Goal: Task Accomplishment & Management: Use online tool/utility

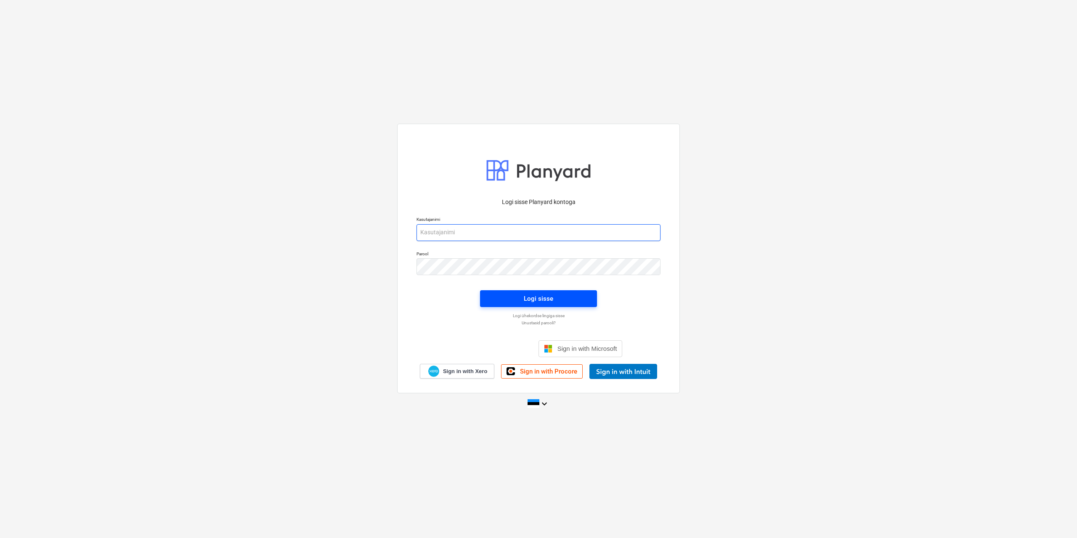
type input "[EMAIL_ADDRESS][DOMAIN_NAME]"
click at [537, 298] on div "Logi sisse" at bounding box center [538, 298] width 29 height 11
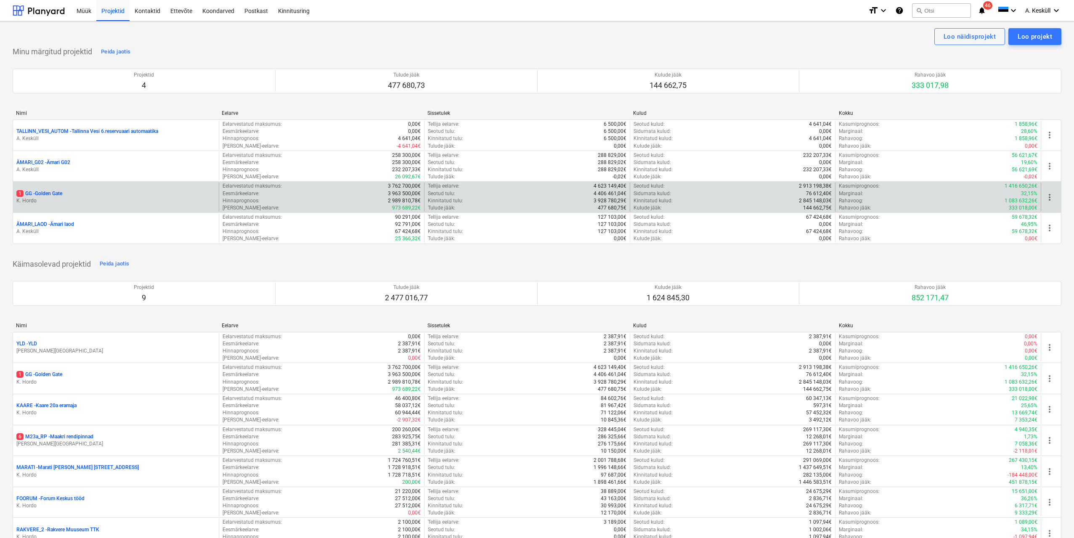
click at [37, 193] on p "1 GG - [GEOGRAPHIC_DATA]" at bounding box center [39, 193] width 46 height 7
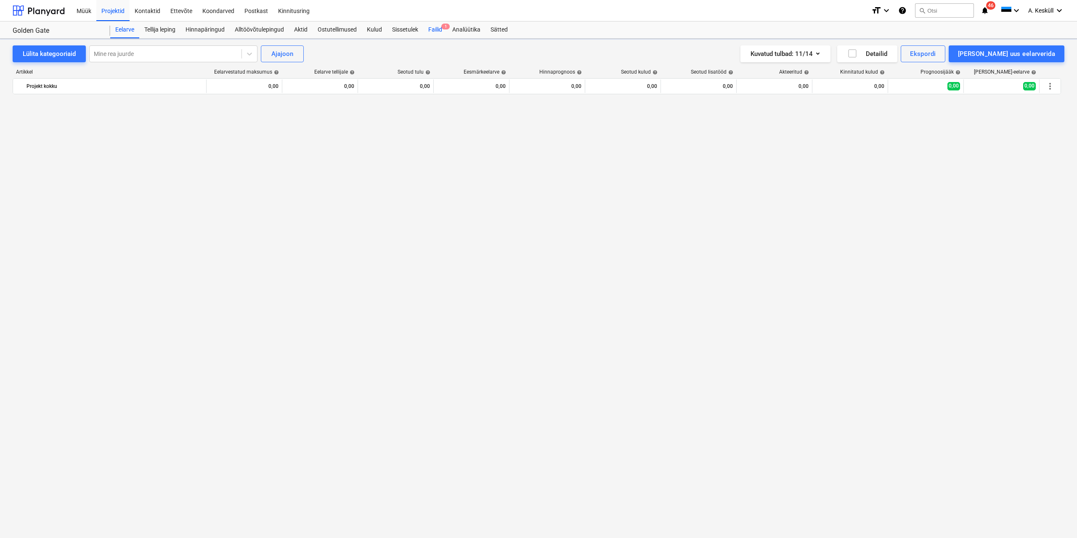
click at [434, 32] on div "Failid 1" at bounding box center [435, 29] width 24 height 17
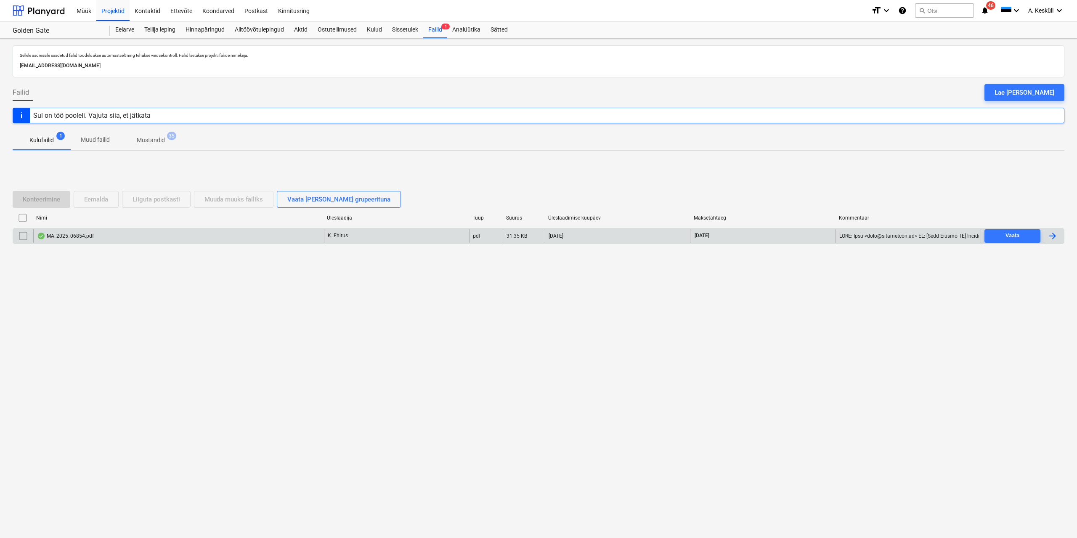
click at [65, 236] on div "MA_2025_06854.pdf" at bounding box center [65, 236] width 57 height 7
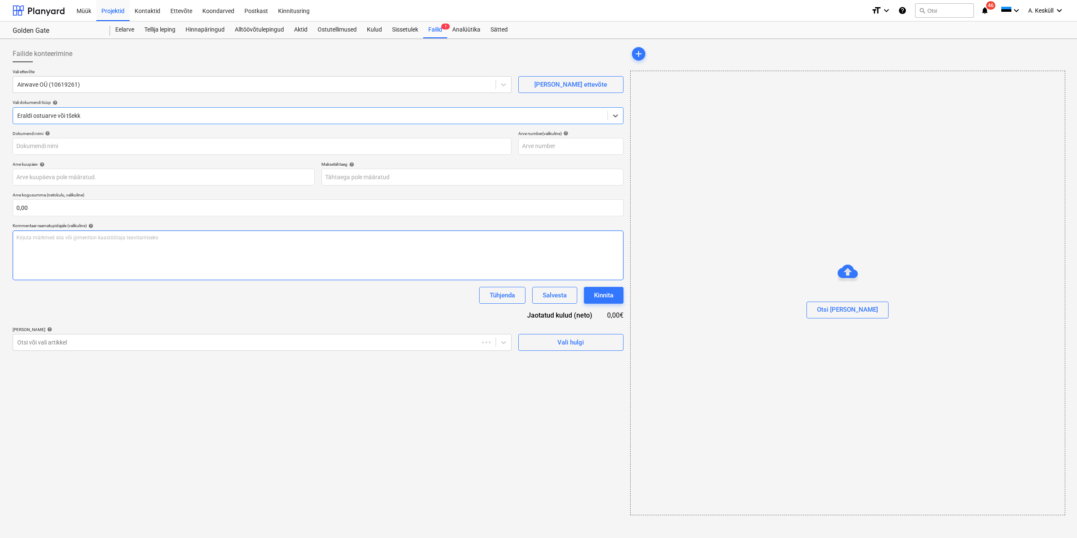
type input "MA_2025_06854.pdf"
type input "[DATE]"
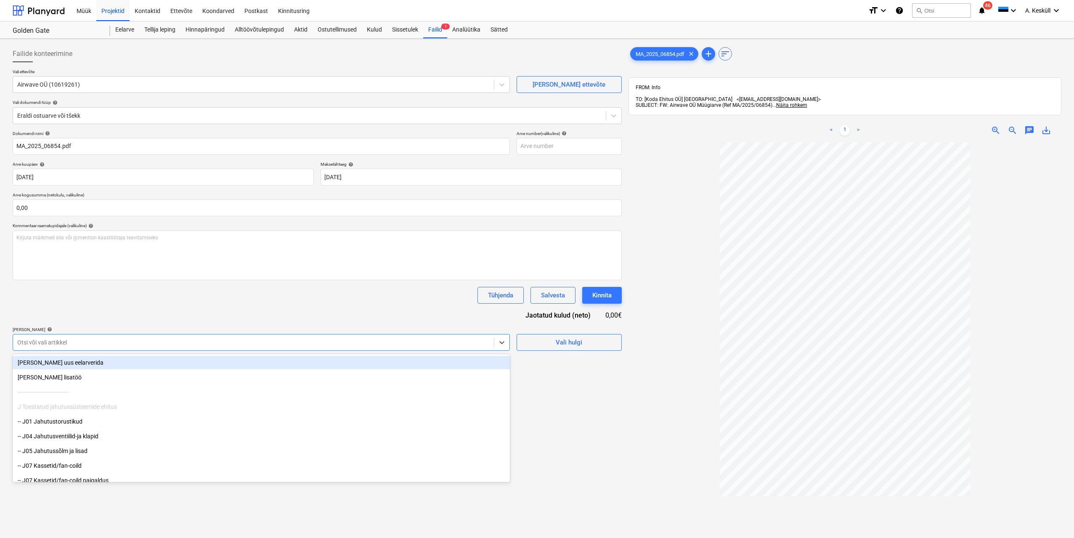
click at [381, 341] on div at bounding box center [253, 342] width 472 height 8
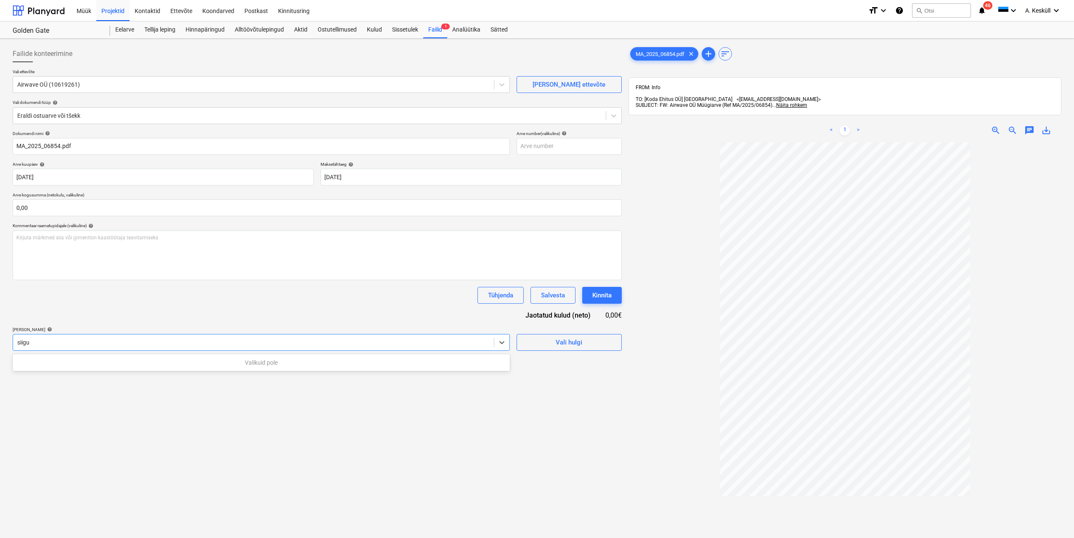
type input "siigur"
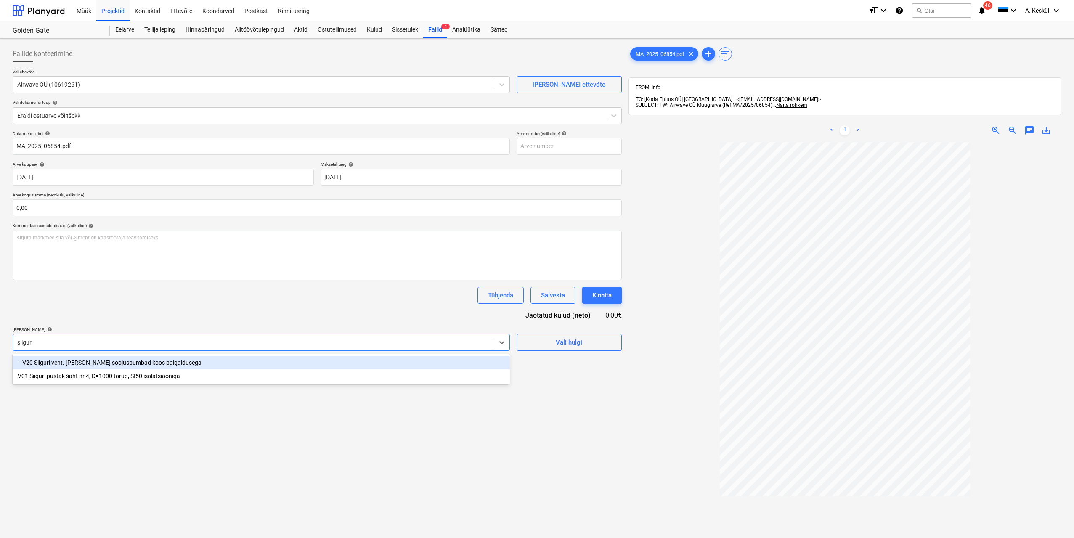
click at [112, 362] on div "-- V20 Siiguri vent. [PERSON_NAME] soojuspumbad koos paigaldusega" at bounding box center [261, 362] width 497 height 13
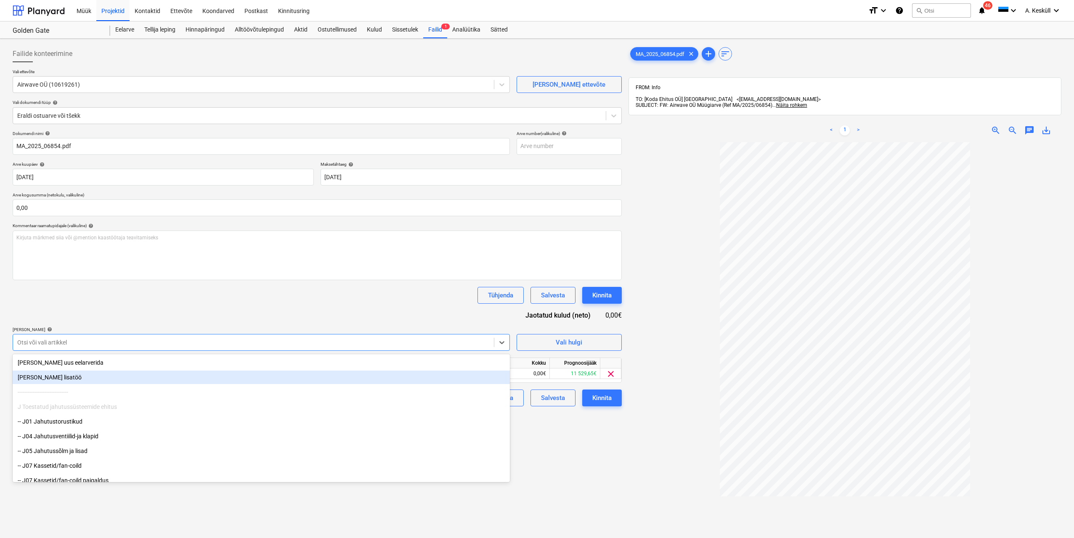
drag, startPoint x: 655, startPoint y: 477, endPoint x: 524, endPoint y: 411, distance: 146.1
click at [654, 477] on div at bounding box center [844, 399] width 433 height 514
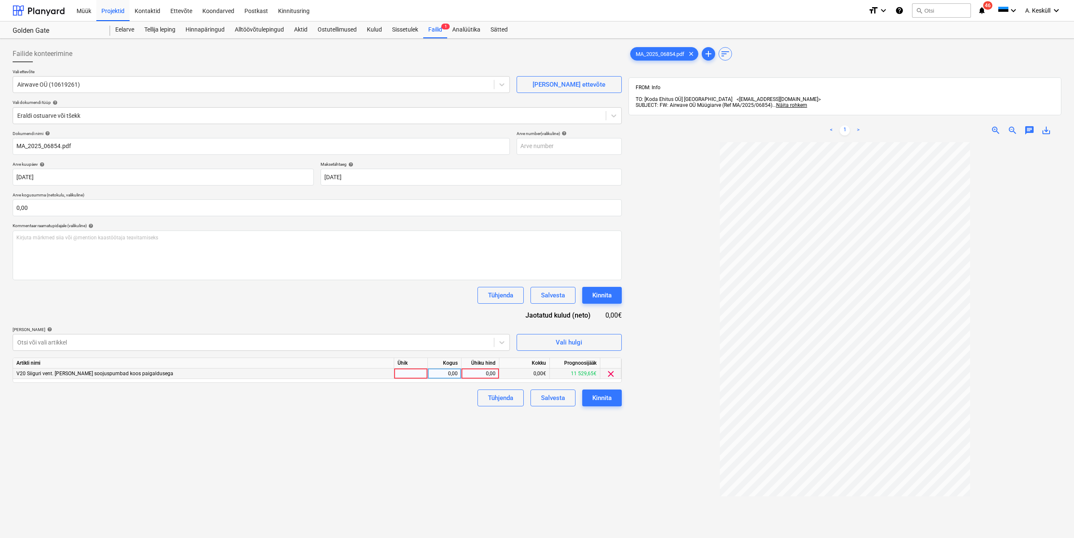
click at [468, 376] on div "0,00" at bounding box center [480, 373] width 31 height 11
type input "197,4"
click at [470, 466] on div "Failide konteerimine Vali ettevõte Airwave OÜ (10619261) [PERSON_NAME] uus ette…" at bounding box center [317, 351] width 616 height 618
click at [594, 395] on div "Kinnita" at bounding box center [601, 397] width 19 height 11
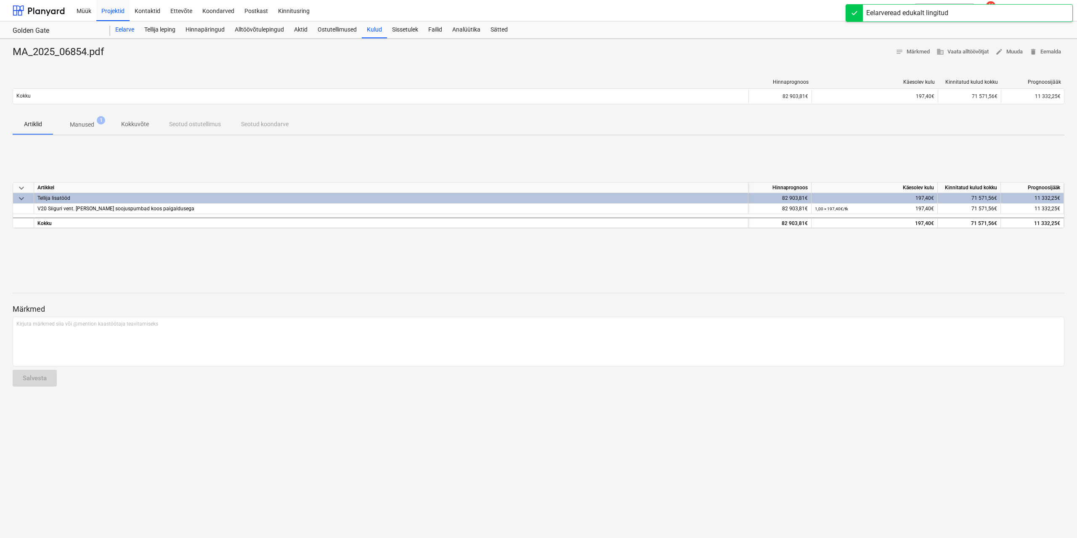
click at [122, 29] on div "Eelarve" at bounding box center [124, 29] width 29 height 17
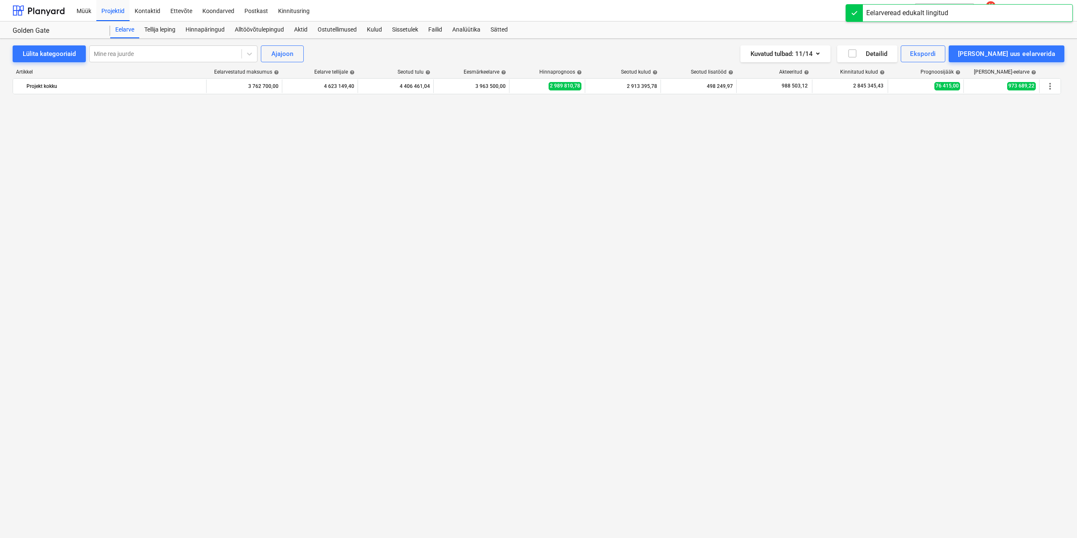
scroll to position [1287, 0]
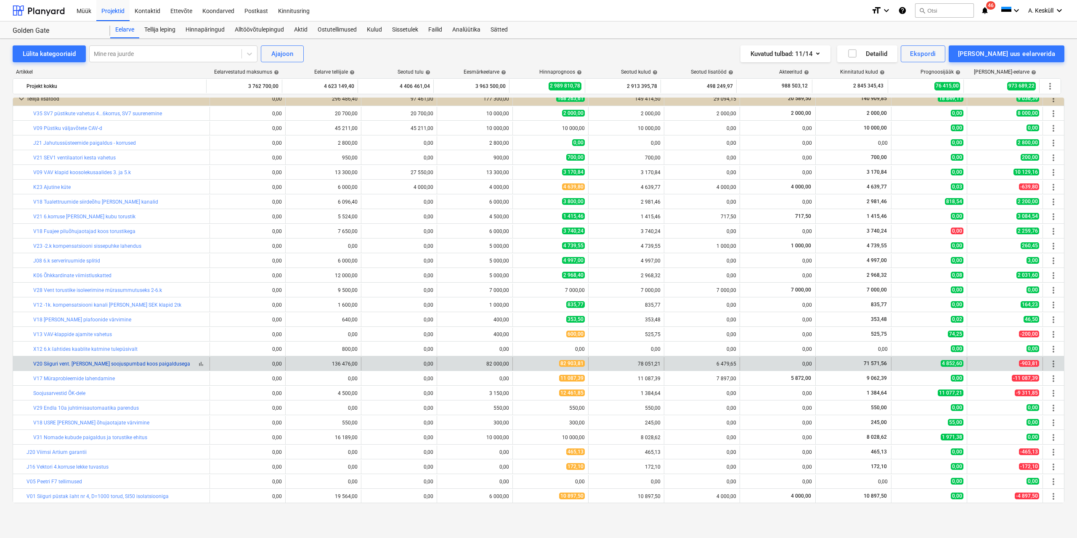
click at [106, 363] on link "V20 Siiguri vent. [PERSON_NAME] soojuspumbad koos paigaldusega" at bounding box center [111, 364] width 157 height 6
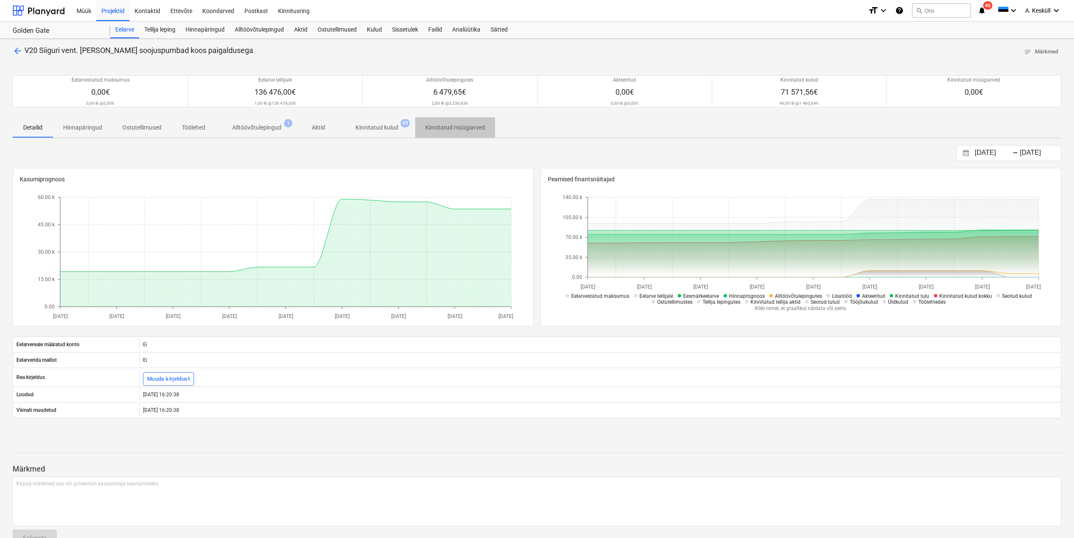
click at [456, 127] on p "Kinnitatud müügiarved" at bounding box center [455, 127] width 60 height 9
